Goal: Transaction & Acquisition: Purchase product/service

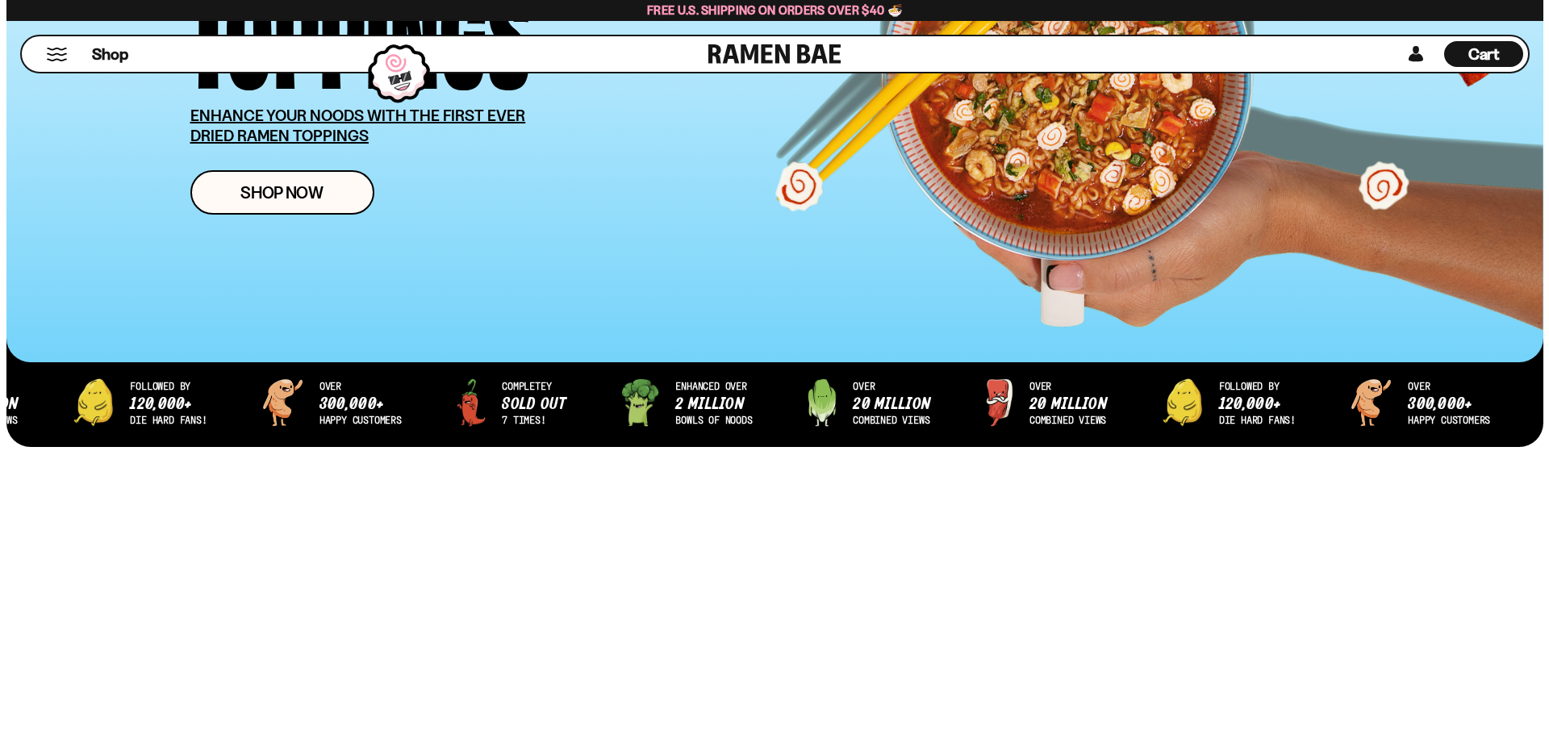
scroll to position [323, 0]
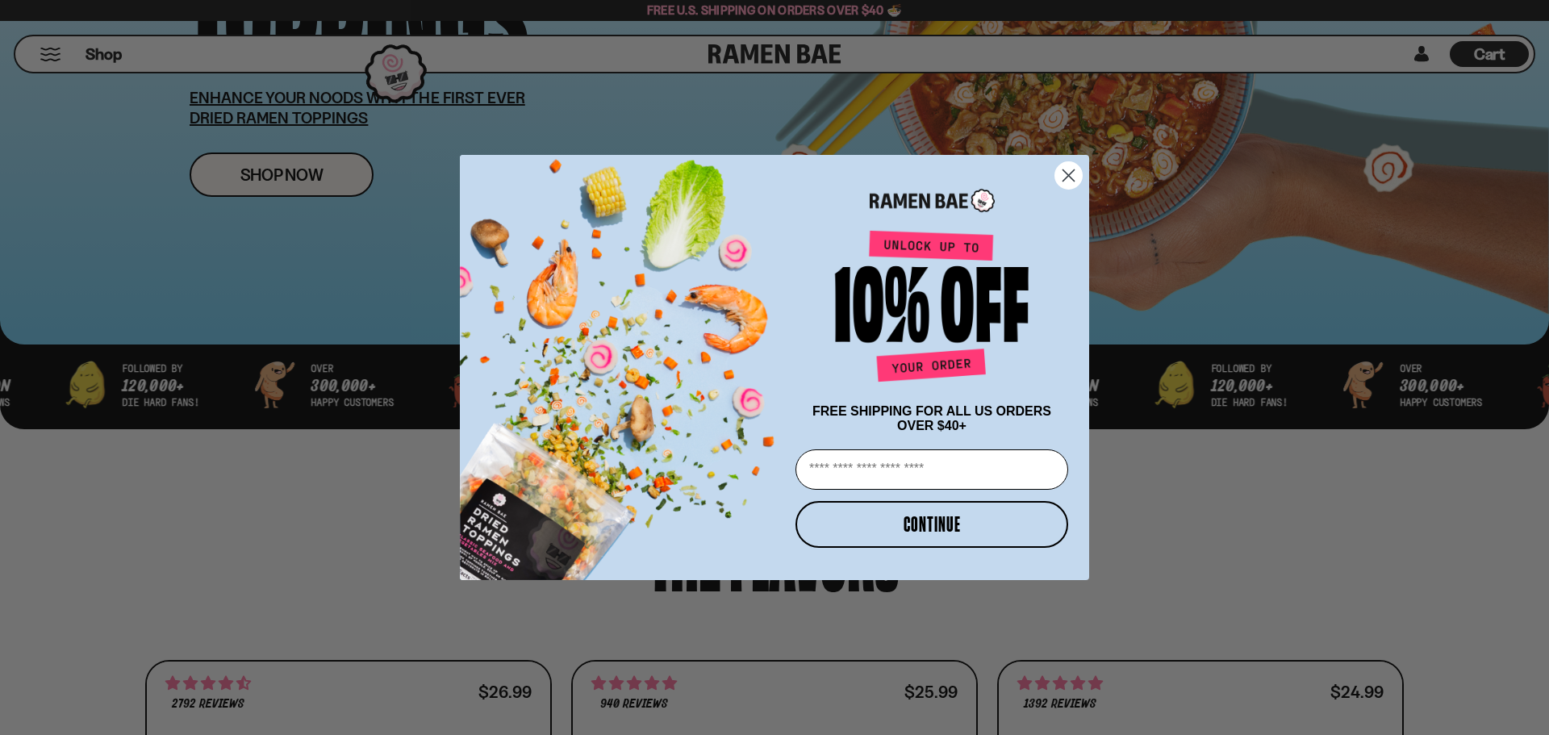
click at [1050, 174] on div "POPUP Form" at bounding box center [932, 196] width 282 height 51
click at [1062, 171] on circle "Close dialog" at bounding box center [1069, 175] width 27 height 27
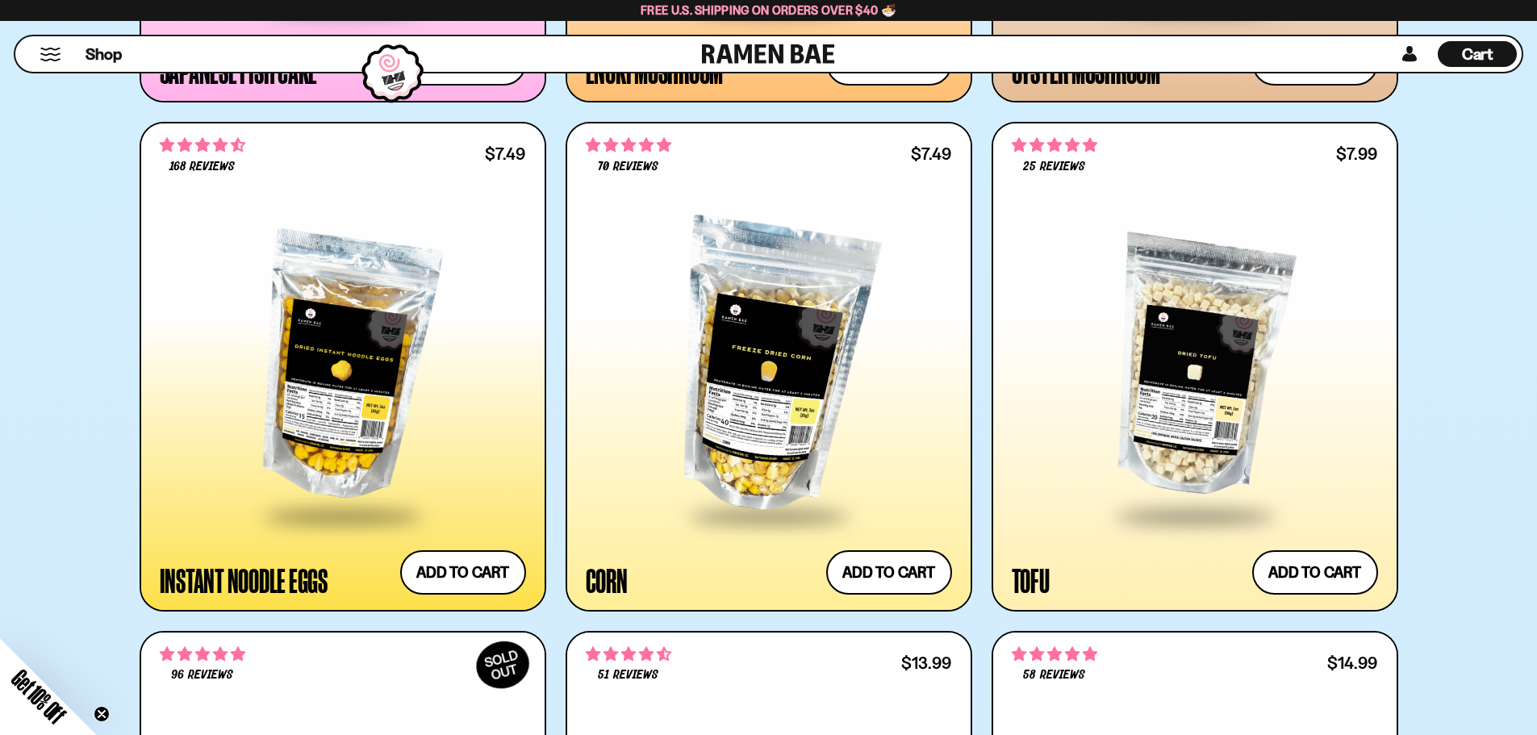
scroll to position [2986, 0]
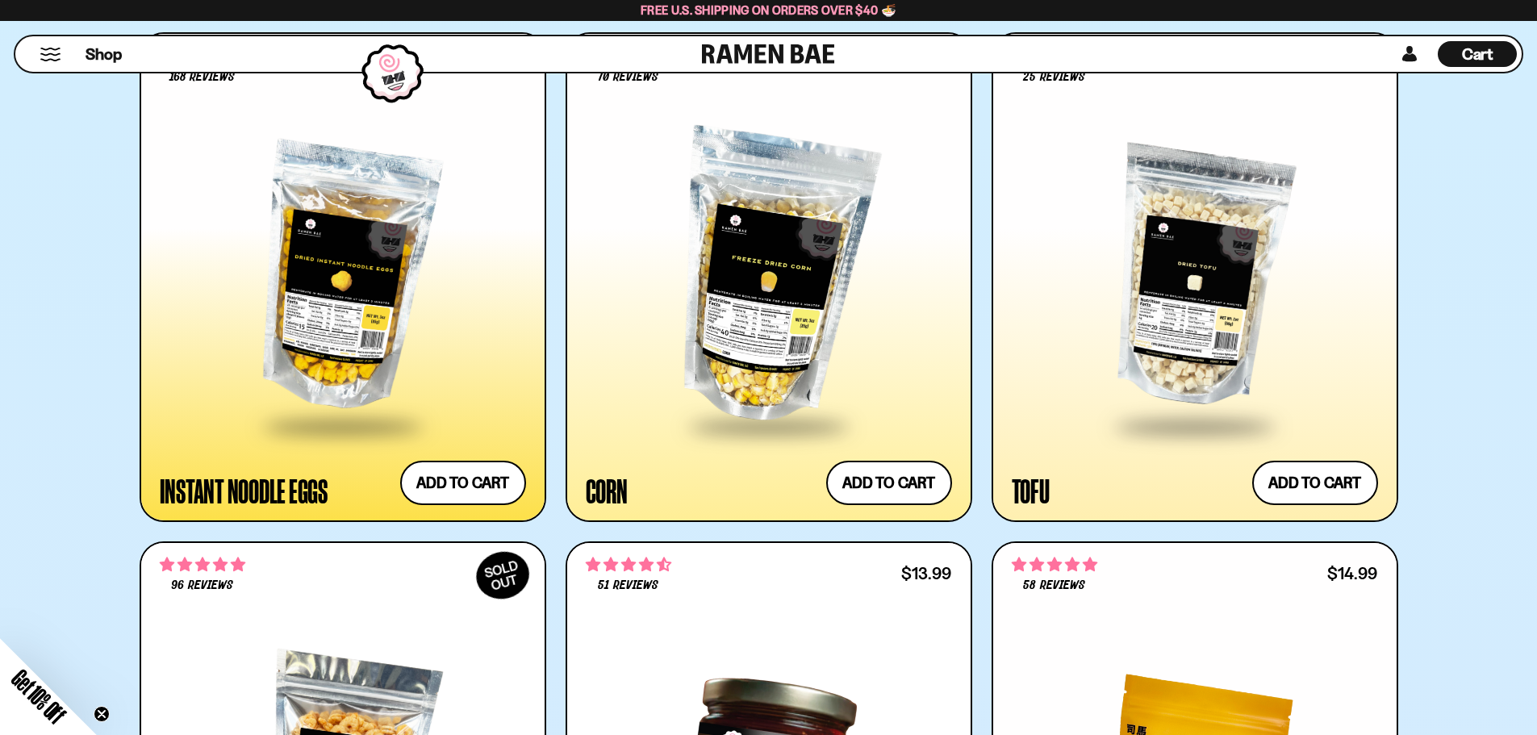
click at [843, 238] on div at bounding box center [769, 278] width 366 height 294
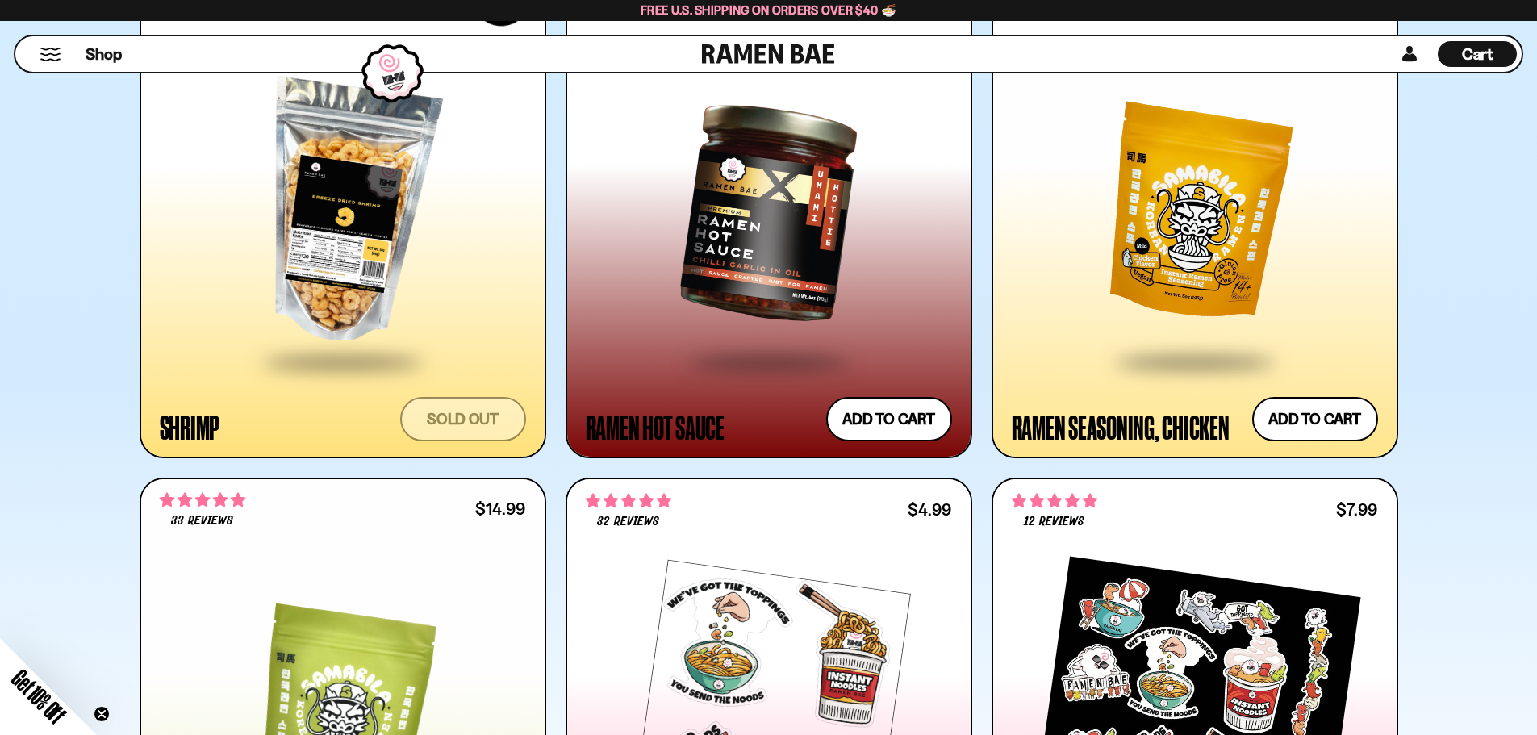
scroll to position [3551, 0]
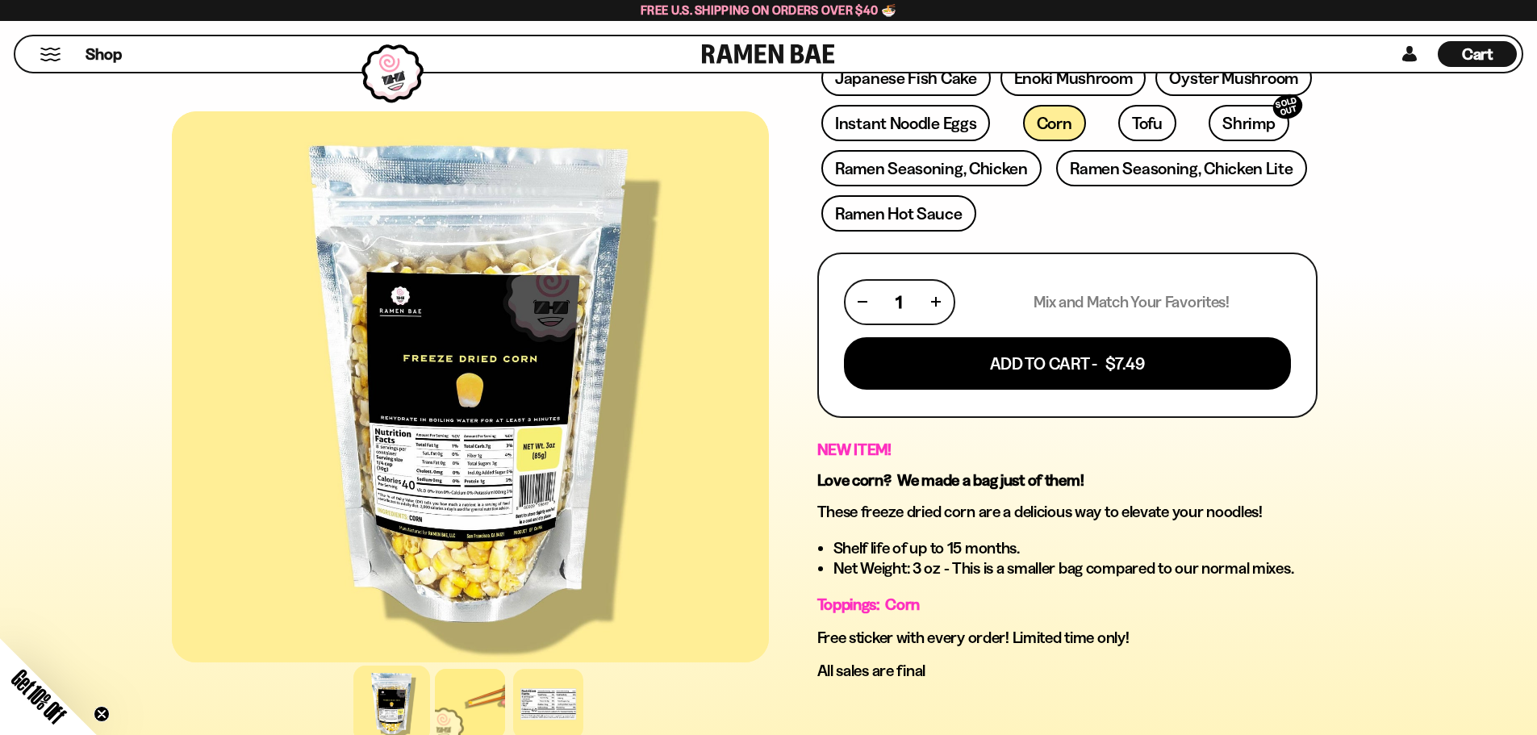
scroll to position [565, 0]
